Goal: Complete application form

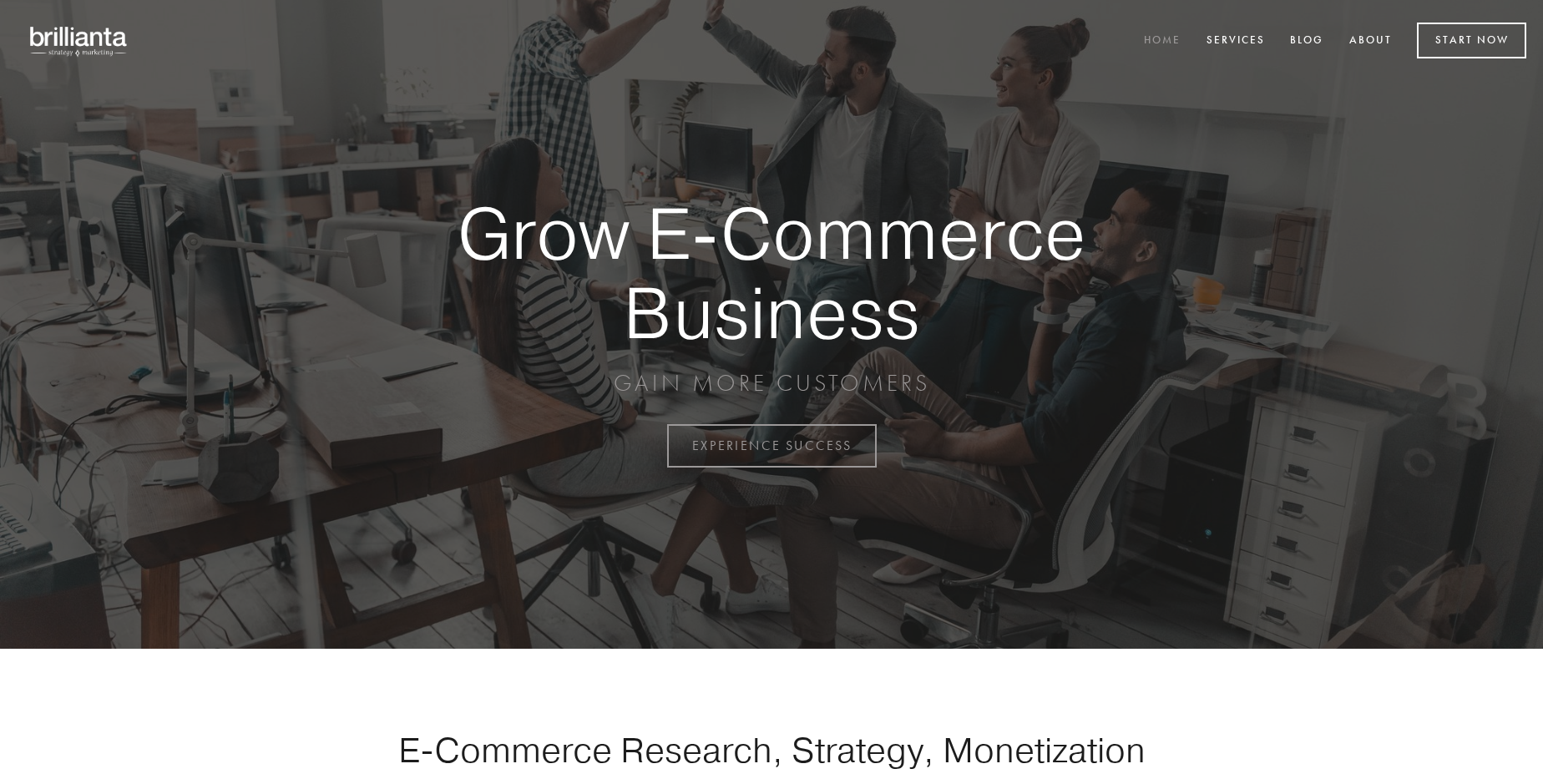
scroll to position [4376, 0]
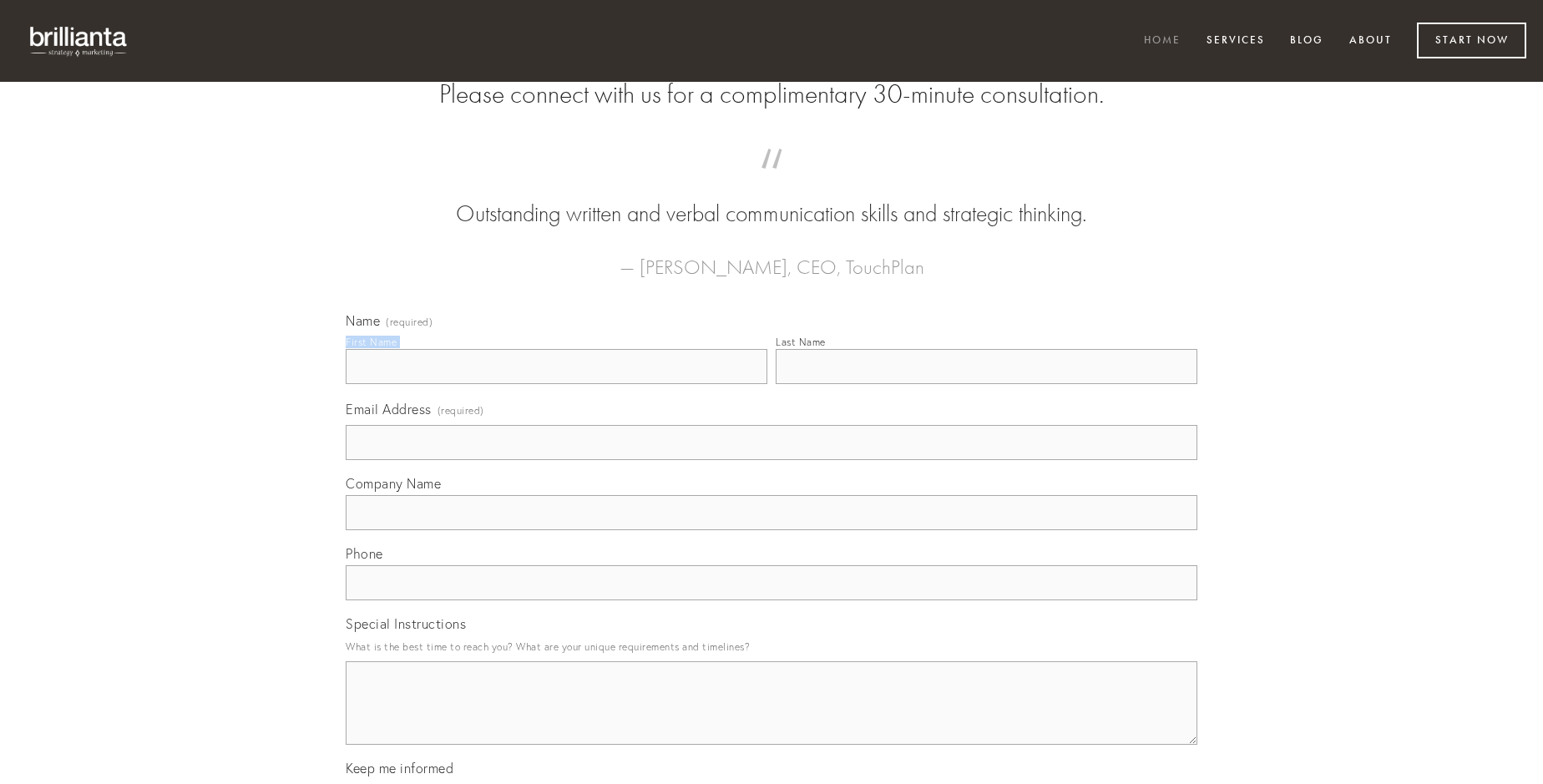
type input "[DATE][PERSON_NAME]"
click at [987, 384] on input "Last Name" at bounding box center [987, 366] width 422 height 35
type input "[DATE][PERSON_NAME]"
click at [772, 460] on input "Email Address (required)" at bounding box center [772, 442] width 852 height 35
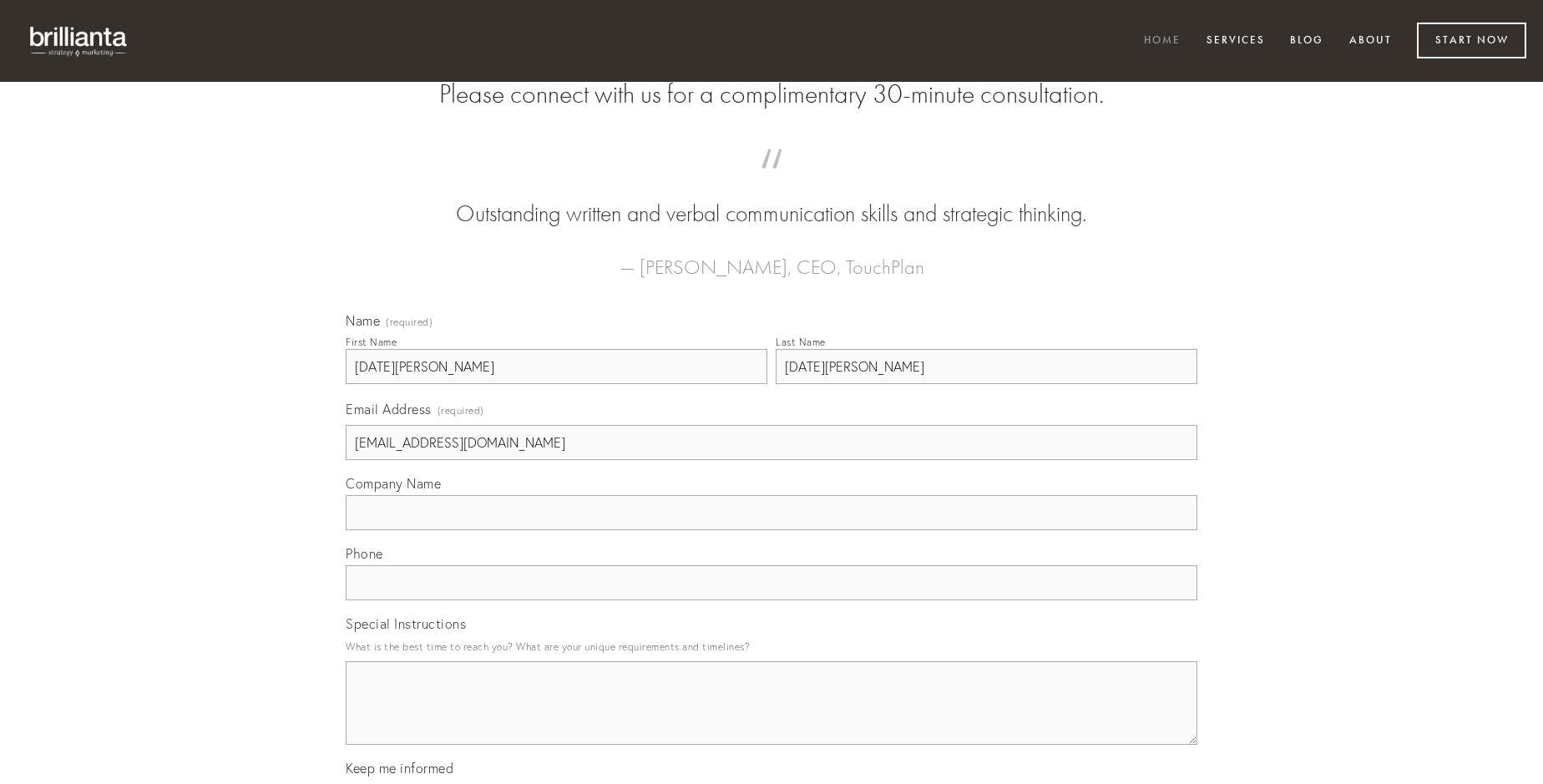
type input "[EMAIL_ADDRESS][DOMAIN_NAME]"
click at [772, 530] on input "Company Name" at bounding box center [772, 512] width 852 height 35
type input "ademptio"
click at [772, 600] on input "text" at bounding box center [772, 583] width 852 height 35
click at [772, 718] on textarea "Special Instructions" at bounding box center [772, 703] width 852 height 83
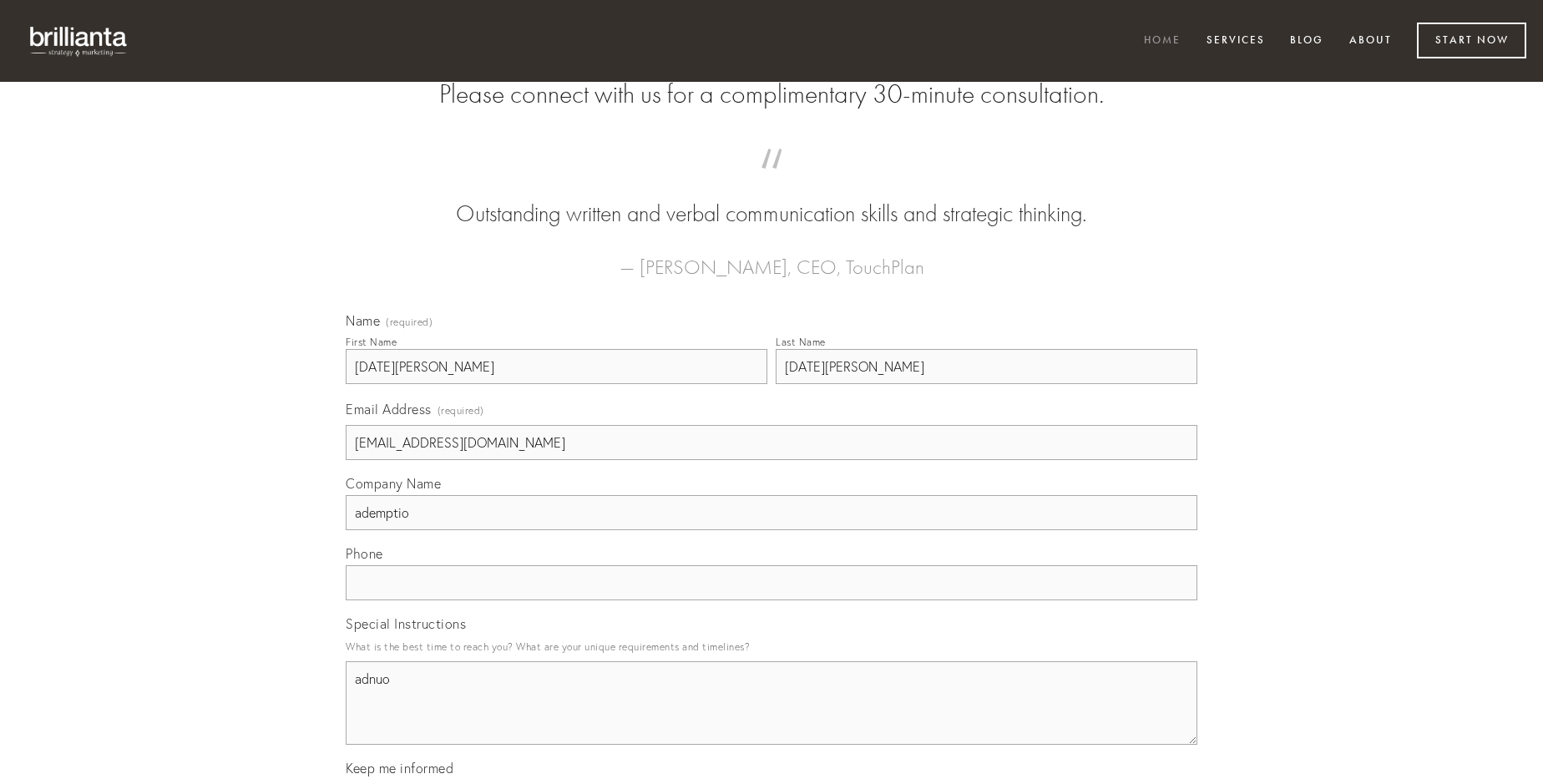
type textarea "adnuo"
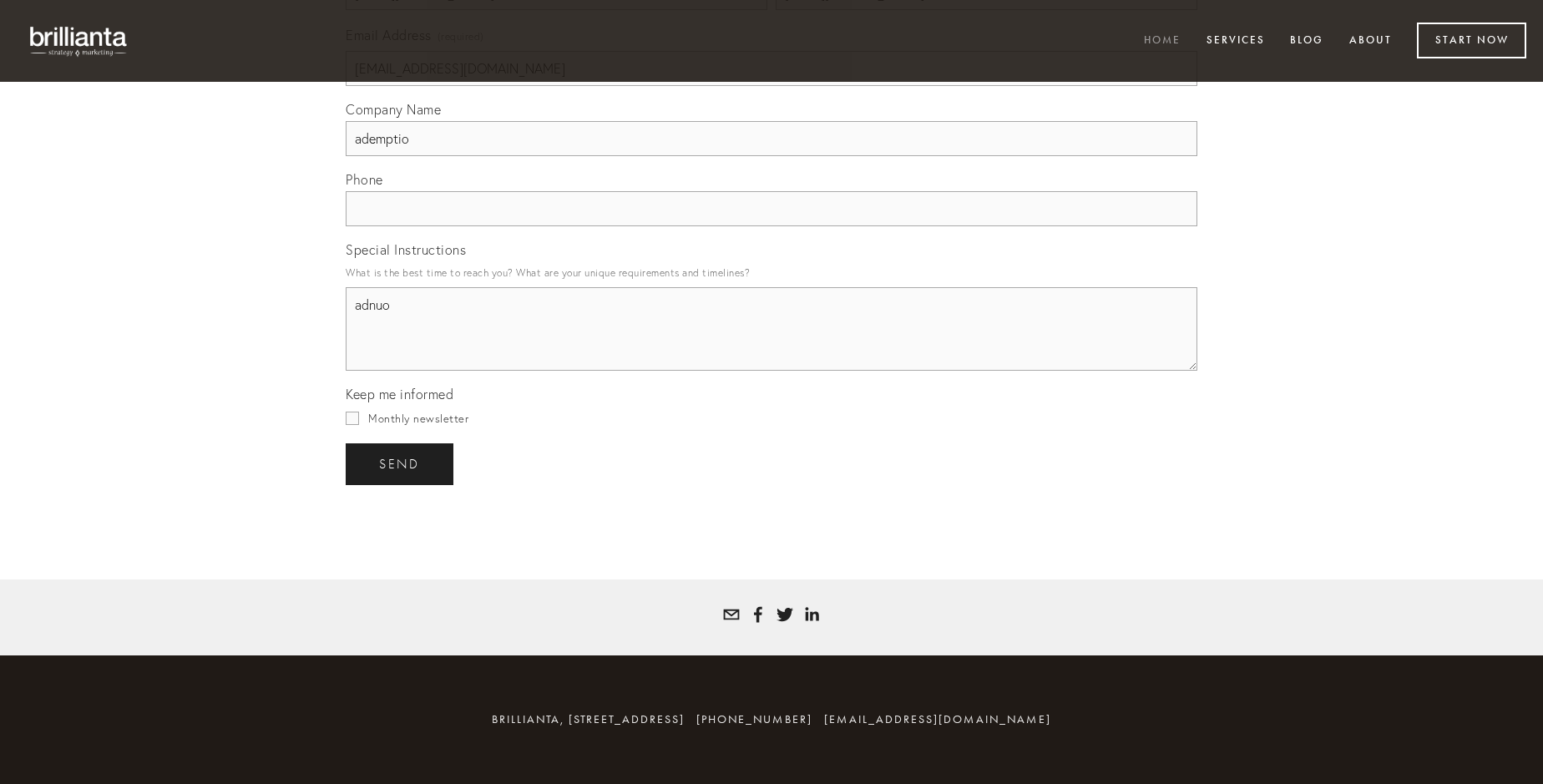
click at [401, 463] on span "send" at bounding box center [399, 464] width 41 height 15
